Goal: Check status: Check status

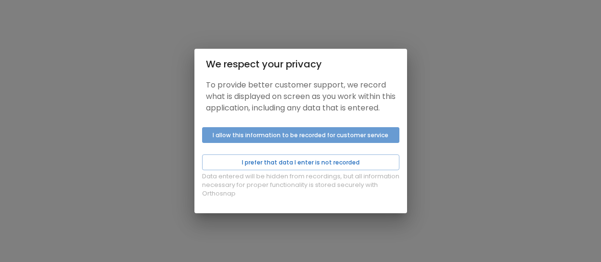
click at [345, 143] on button "I allow this information to be recorded for customer service" at bounding box center [300, 135] width 197 height 16
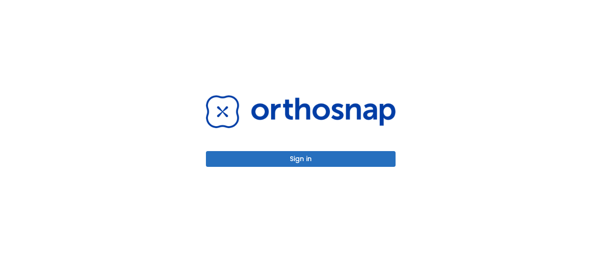
click at [367, 163] on button "Sign in" at bounding box center [301, 159] width 190 height 16
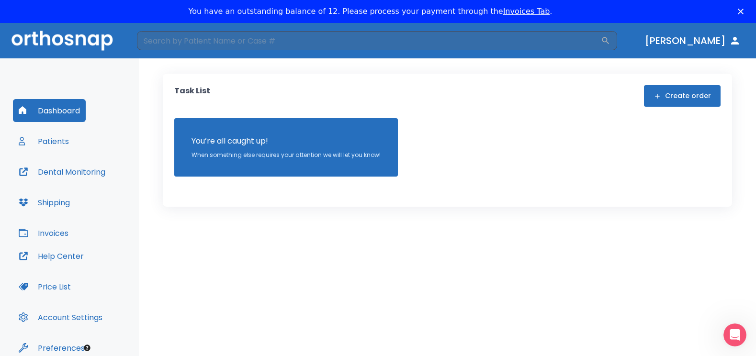
click at [54, 141] on button "Patients" at bounding box center [44, 141] width 62 height 23
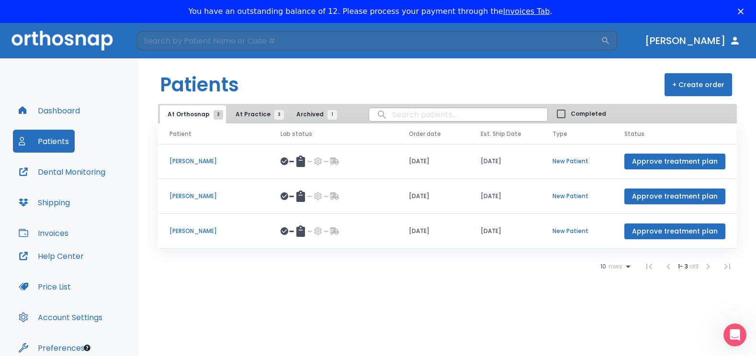
click at [247, 117] on span "At Practice 3" at bounding box center [258, 114] width 44 height 9
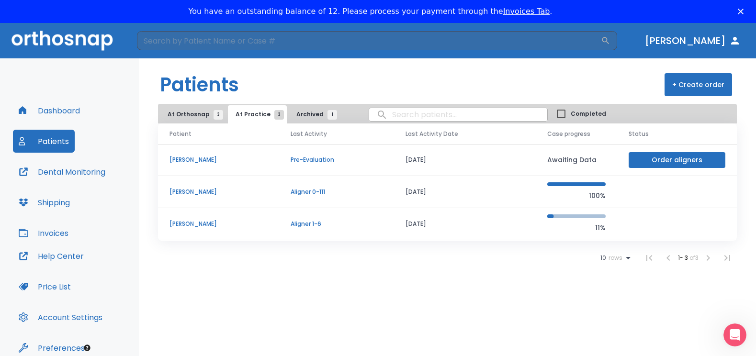
click at [196, 191] on p "[PERSON_NAME]" at bounding box center [219, 192] width 98 height 9
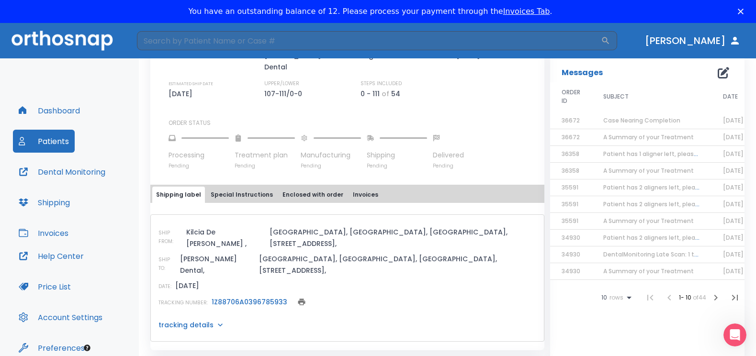
scroll to position [383, 0]
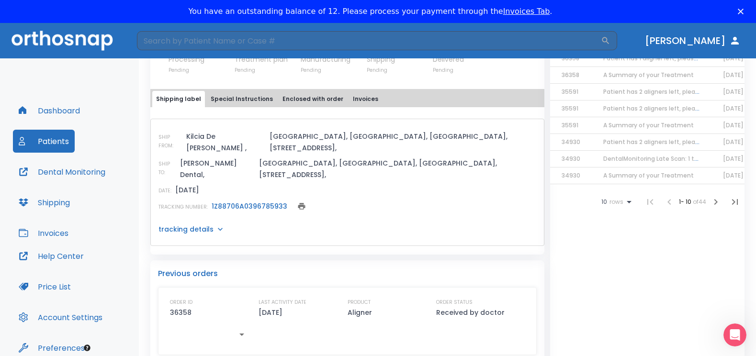
click at [200, 225] on p "tracking details" at bounding box center [185, 230] width 55 height 10
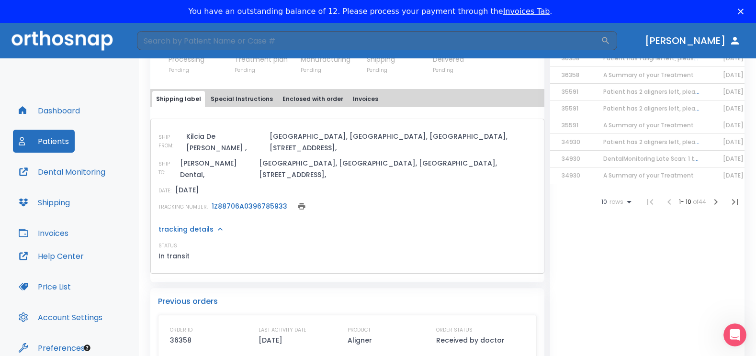
click at [232, 202] on link "1Z88706A0396785933" at bounding box center [250, 207] width 76 height 10
